Goal: Information Seeking & Learning: Find specific page/section

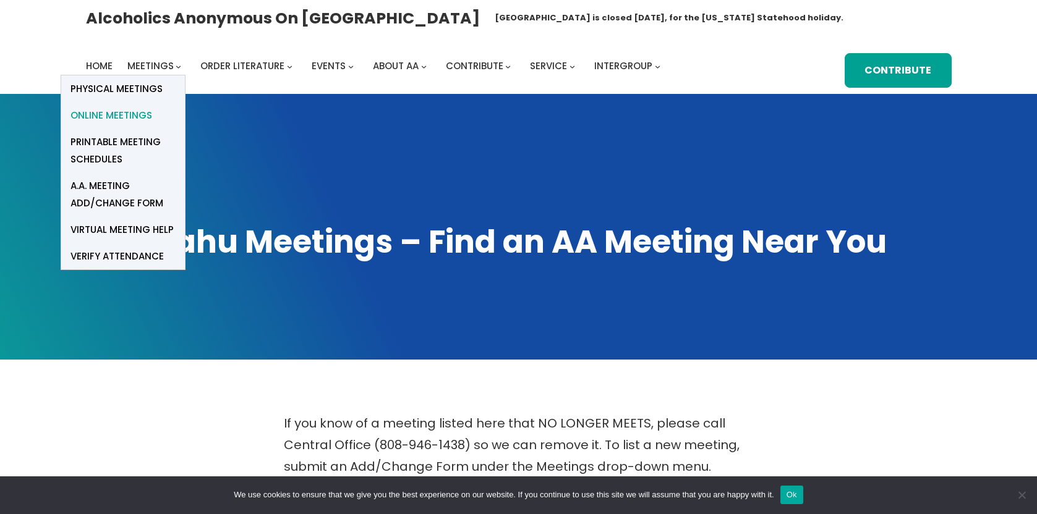
click at [121, 116] on span "Online Meetings" at bounding box center [111, 115] width 82 height 17
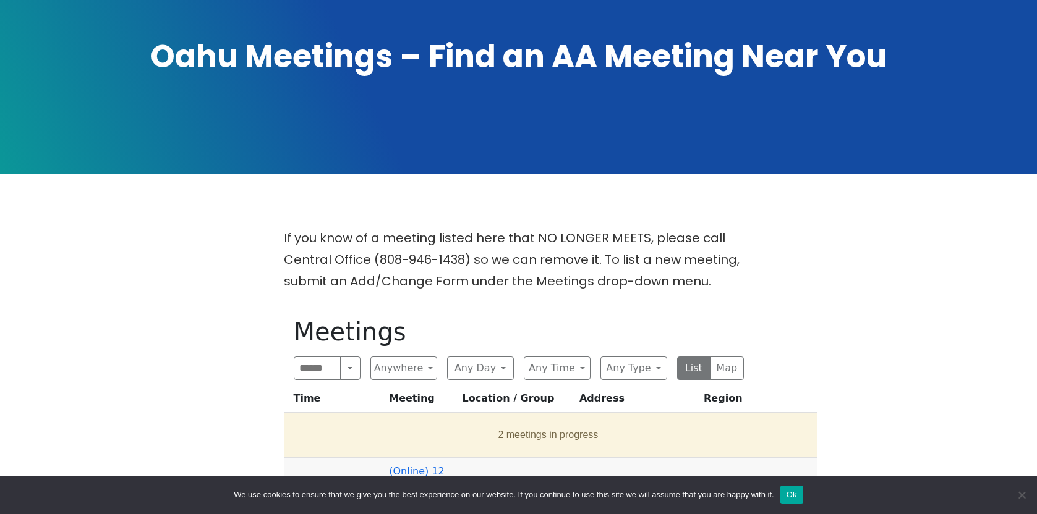
scroll to position [215, 0]
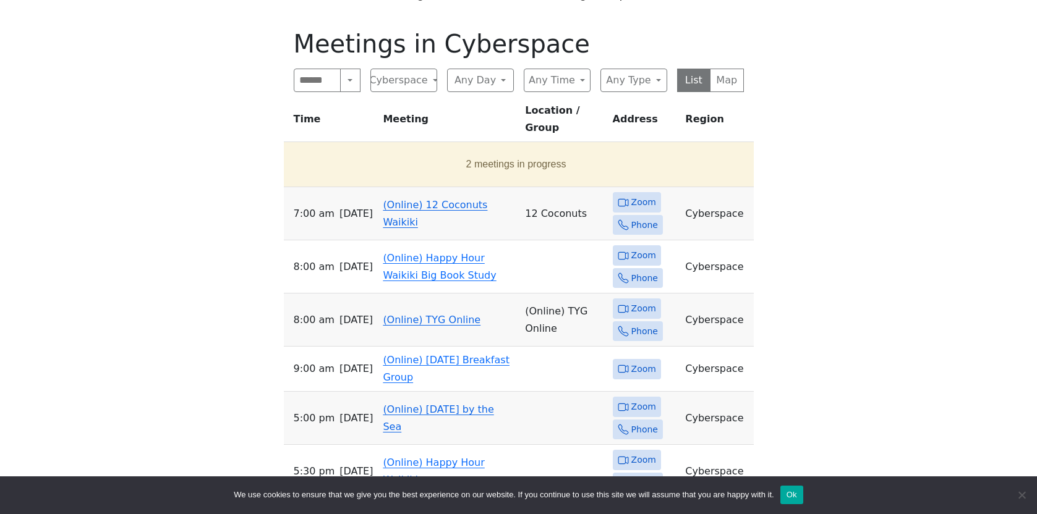
scroll to position [463, 0]
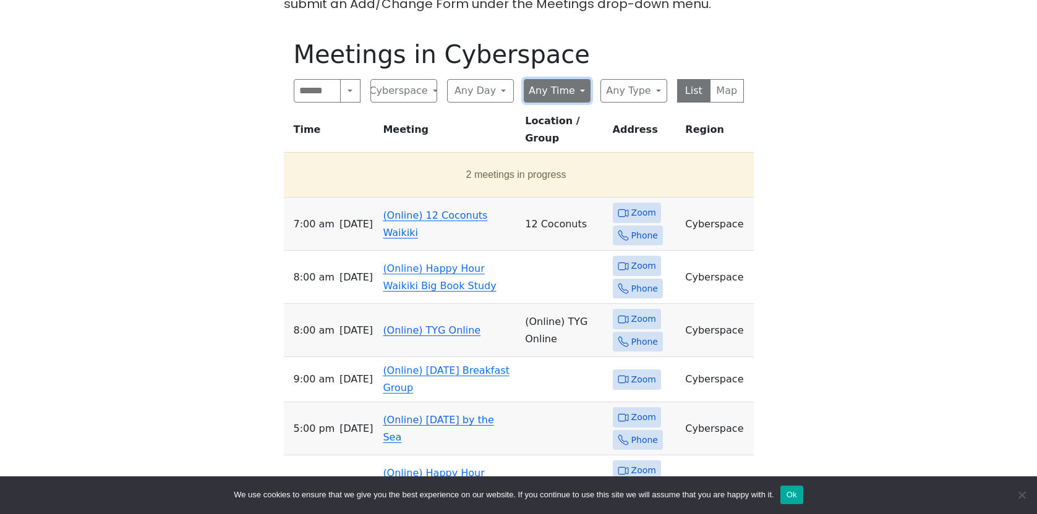
click at [535, 93] on button "Any Time" at bounding box center [557, 90] width 67 height 23
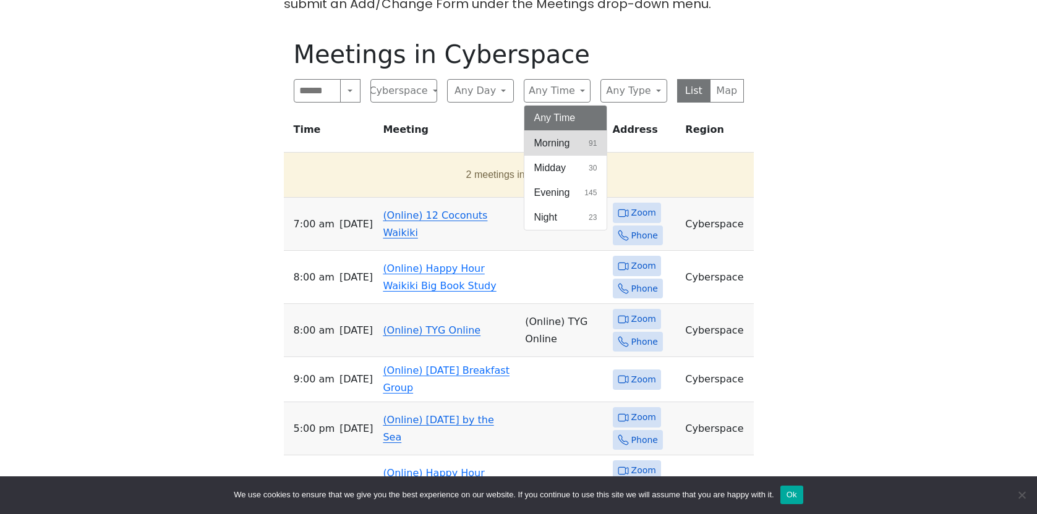
click at [545, 148] on span "Morning" at bounding box center [552, 143] width 36 height 15
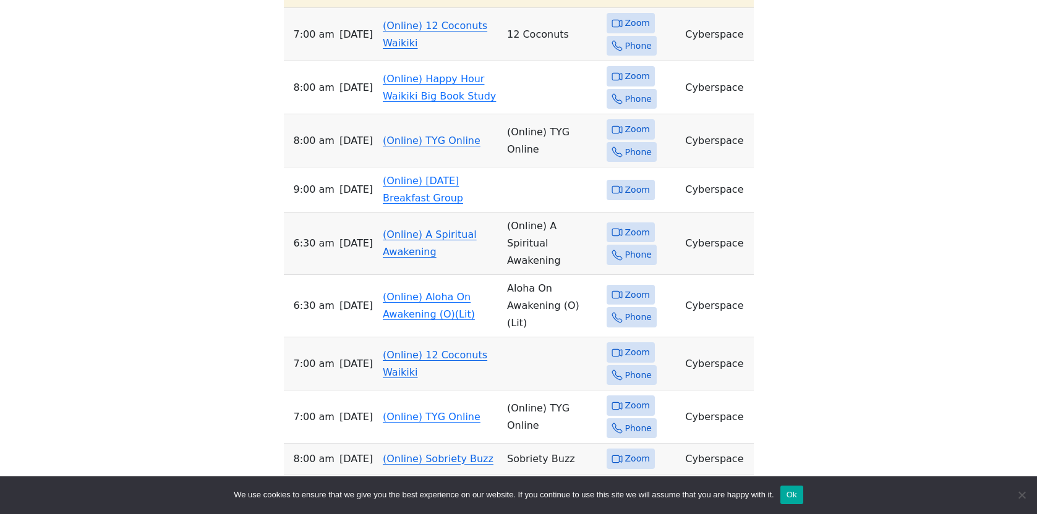
scroll to position [686, 0]
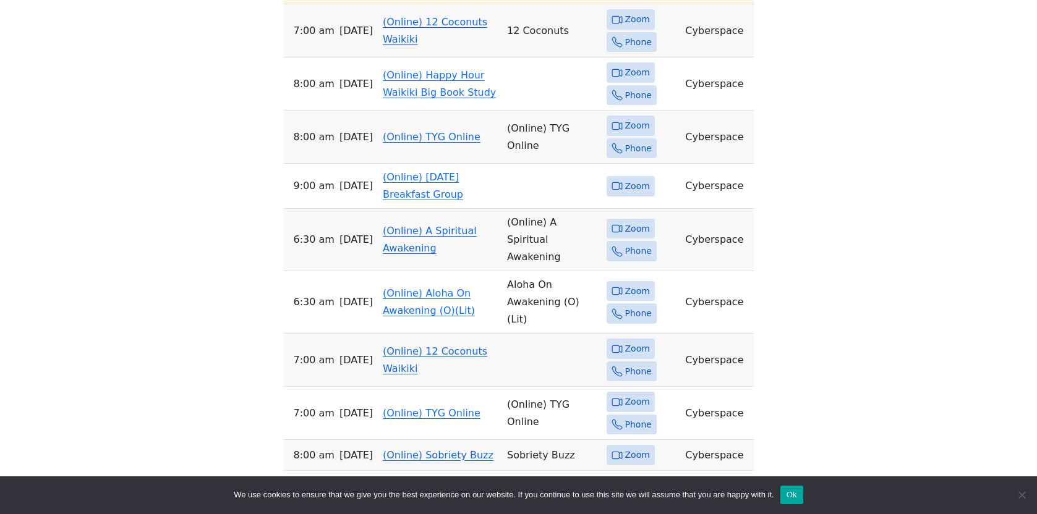
click at [416, 225] on link "(Online) A Spiritual Awakening" at bounding box center [430, 239] width 94 height 29
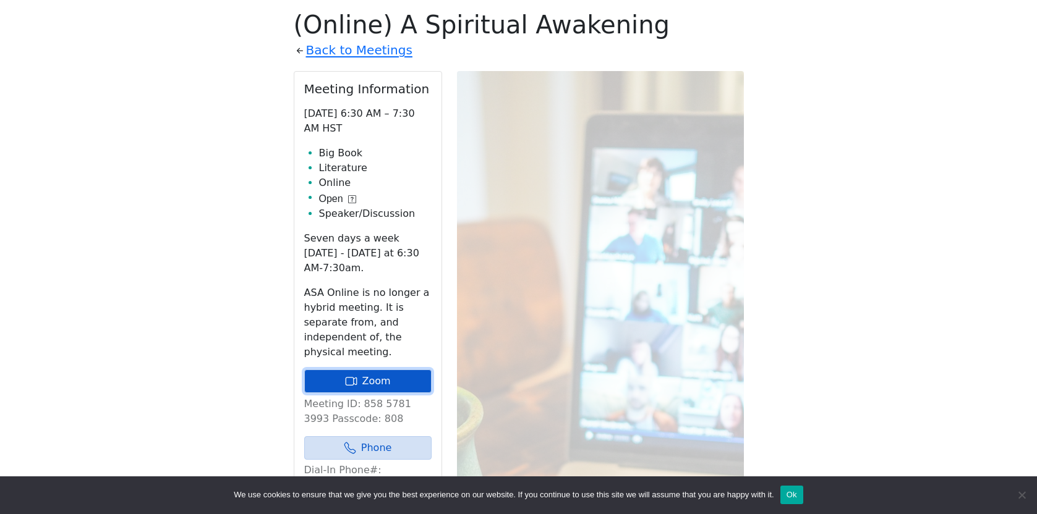
click at [363, 379] on link "Zoom" at bounding box center [367, 381] width 127 height 23
